Goal: Information Seeking & Learning: Check status

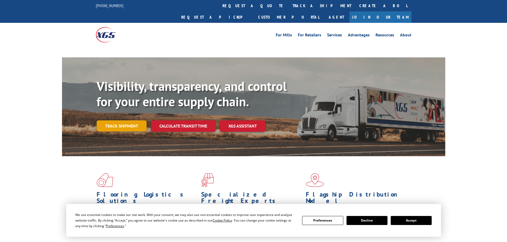
drag, startPoint x: 124, startPoint y: 115, endPoint x: 131, endPoint y: 111, distance: 8.2
click at [124, 120] on link "Track shipment" at bounding box center [122, 125] width 50 height 11
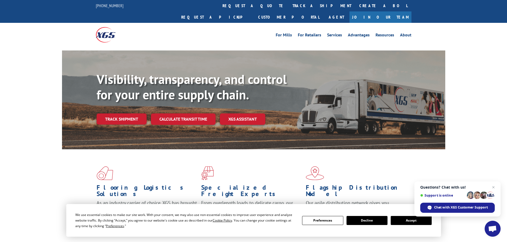
click at [410, 221] on button "Accept" at bounding box center [410, 220] width 41 height 9
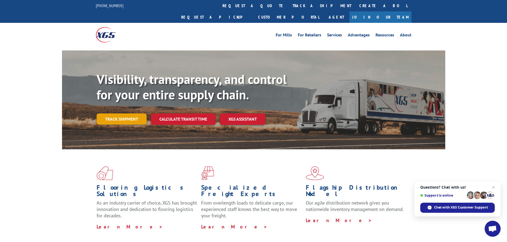
click at [122, 114] on link "Track shipment" at bounding box center [122, 119] width 50 height 11
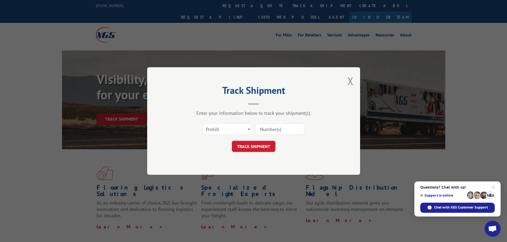
click at [263, 129] on input at bounding box center [279, 129] width 49 height 11
paste input "17689826"
type input "17689826"
click at [255, 143] on button "TRACK SHIPMENT" at bounding box center [254, 146] width 44 height 11
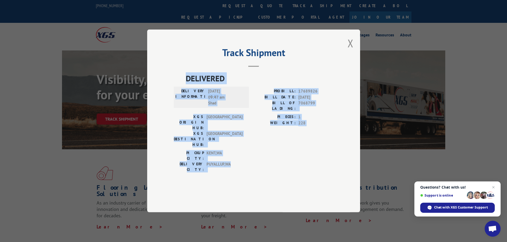
drag, startPoint x: 186, startPoint y: 93, endPoint x: 279, endPoint y: 160, distance: 114.7
click at [279, 160] on div "DELIVERED DELIVERY INFORMATION: [DATE] 09:47 am Shad PROBILL: 17689826 BILL DAT…" at bounding box center [254, 124] width 160 height 103
copy div "DELIVERED DELIVERY INFORMATION: [DATE] 09:47 am Shad PROBILL: 17689826 BILL DAT…"
drag, startPoint x: 350, startPoint y: 55, endPoint x: 328, endPoint y: 64, distance: 22.9
click at [349, 50] on button "Close modal" at bounding box center [350, 43] width 6 height 14
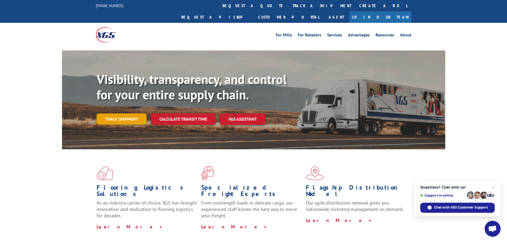
click at [128, 114] on link "Track shipment" at bounding box center [122, 119] width 50 height 11
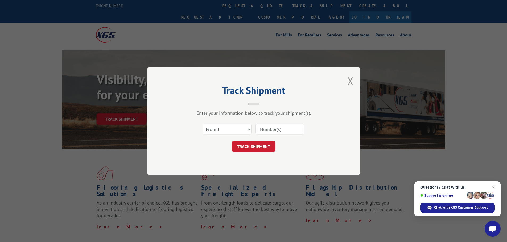
click at [268, 128] on input at bounding box center [279, 129] width 49 height 11
paste input "17639133"
type input "17639133"
click at [258, 144] on button "TRACK SHIPMENT" at bounding box center [254, 146] width 44 height 11
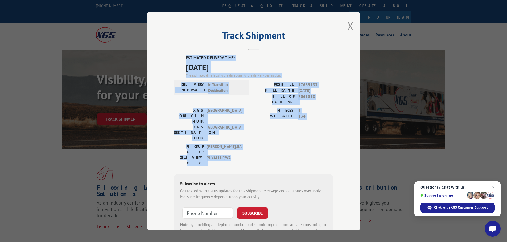
drag, startPoint x: 184, startPoint y: 57, endPoint x: 265, endPoint y: 130, distance: 108.9
click at [265, 130] on div "ESTIMATED DELIVERY TIME: [DATE] The estimated time is using the time zone for t…" at bounding box center [254, 150] width 160 height 191
copy div "ESTIMATED DELIVERY TIME: [DATE] The estimated time is using the time zone for t…"
